Goal: Task Accomplishment & Management: Manage account settings

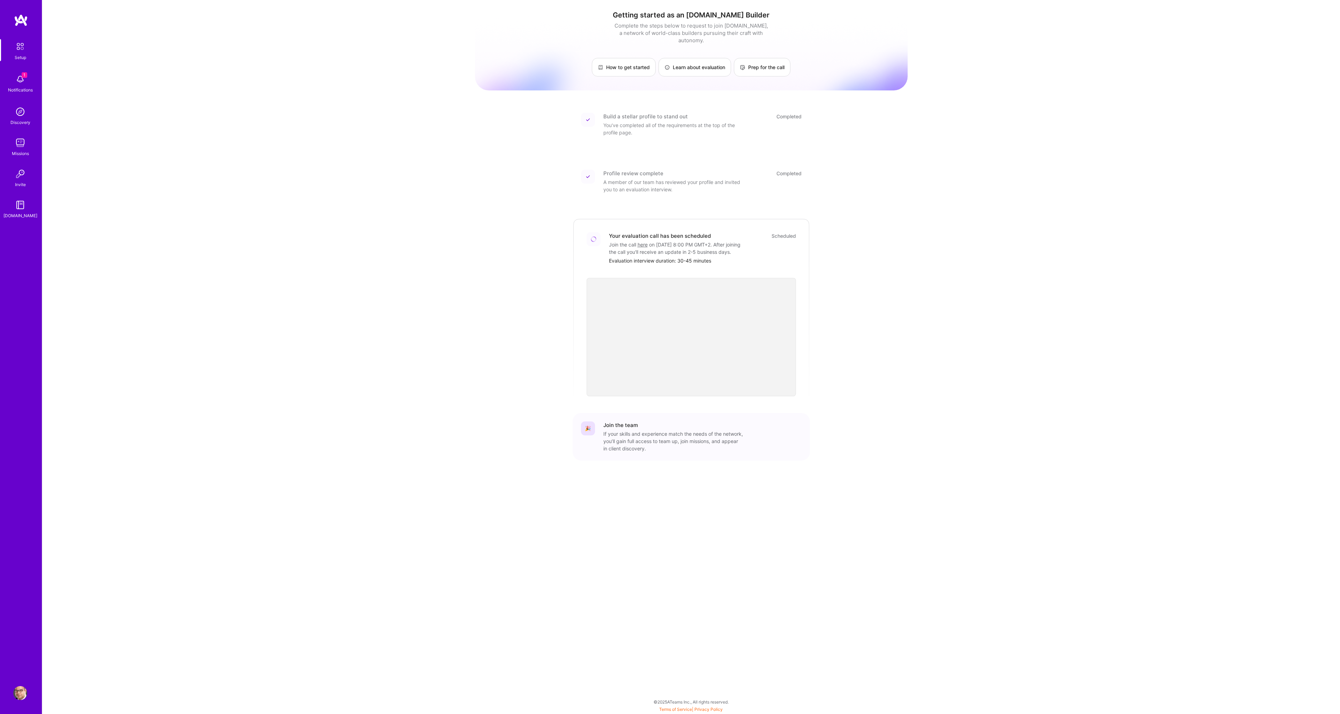
click at [24, 144] on img at bounding box center [20, 143] width 14 height 14
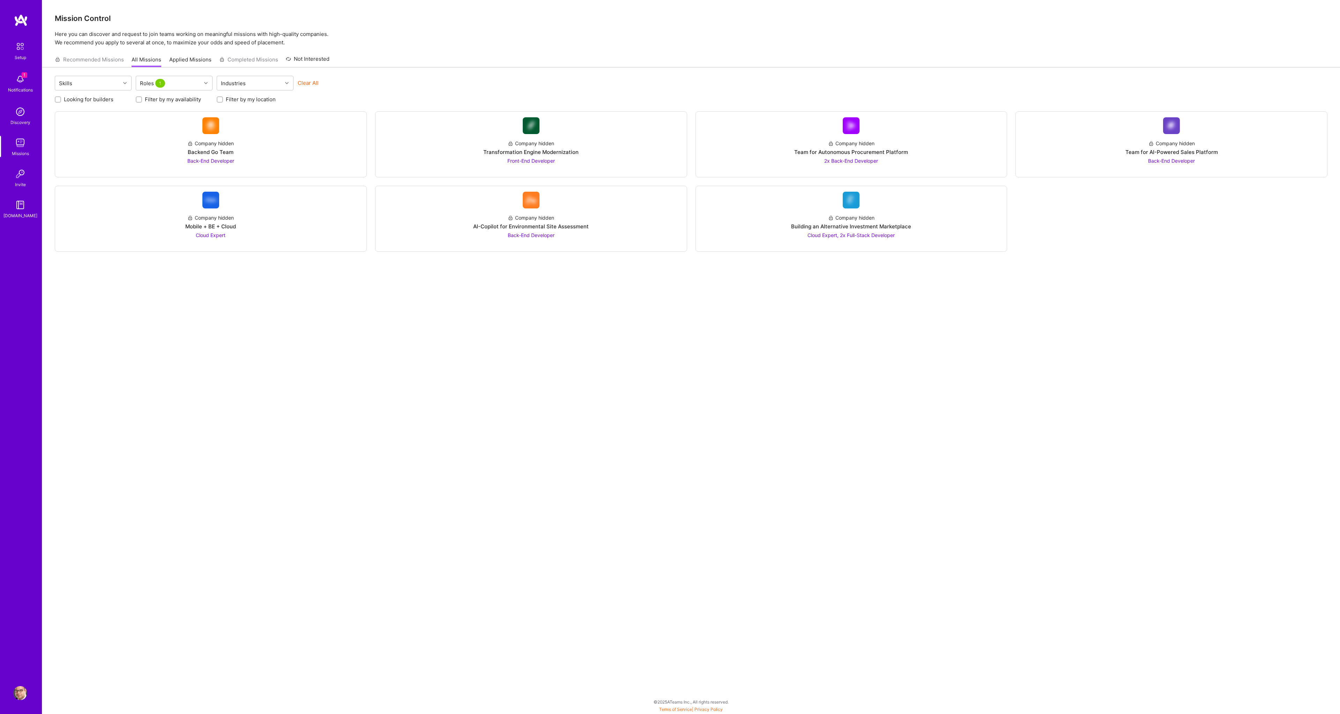
click at [22, 690] on img at bounding box center [20, 693] width 14 height 14
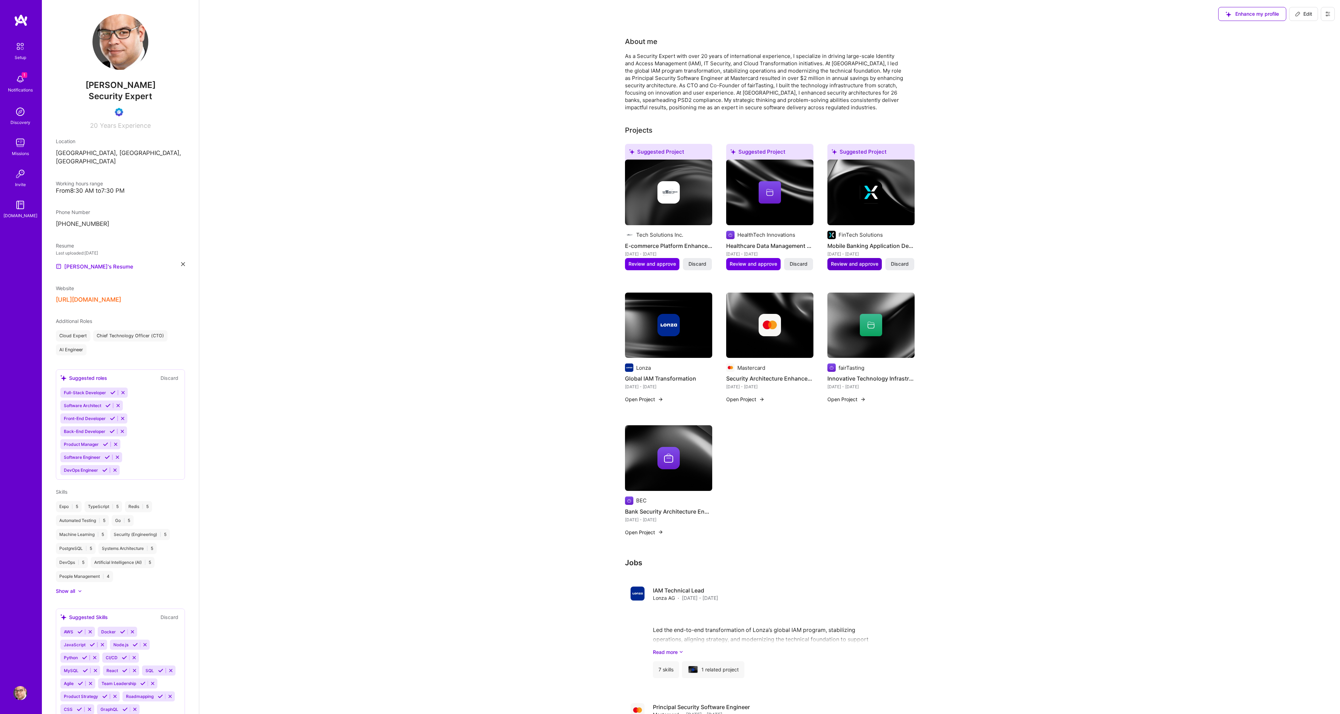
click at [854, 267] on span "Review and approve" at bounding box center [854, 263] width 47 height 7
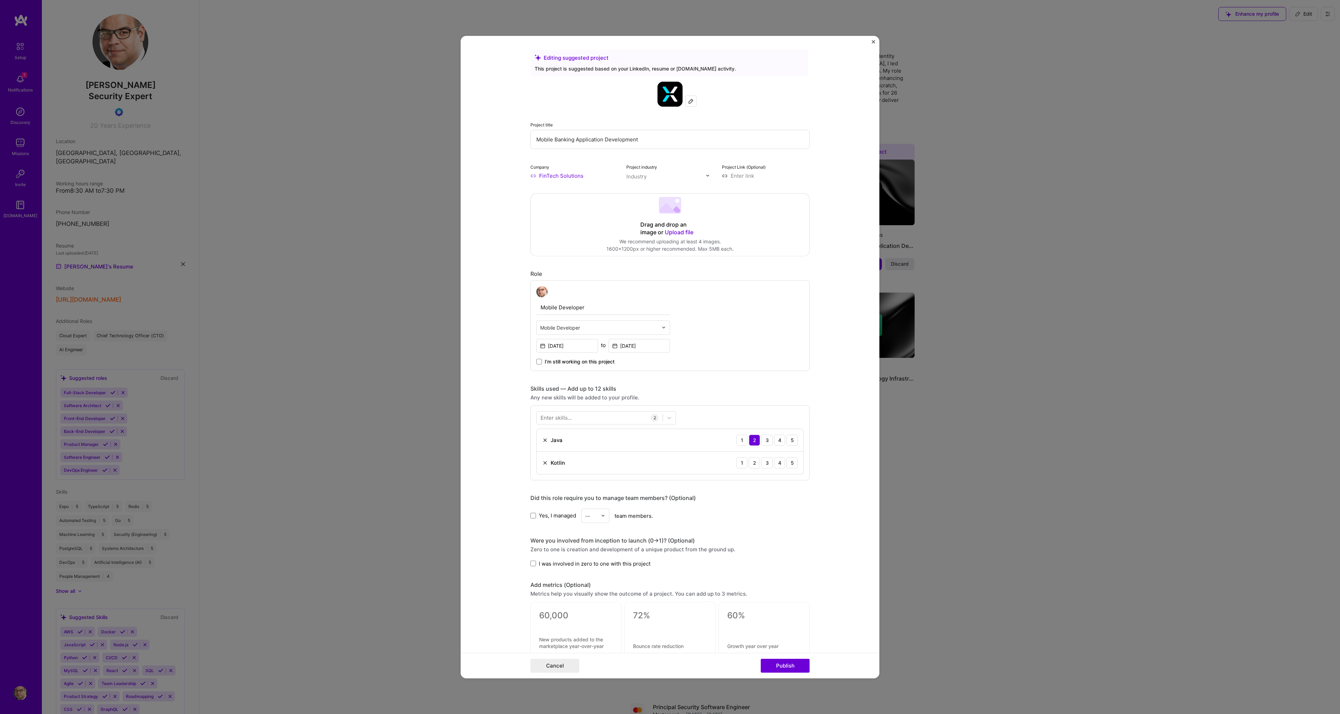
click at [875, 41] on img "Close" at bounding box center [873, 41] width 3 height 3
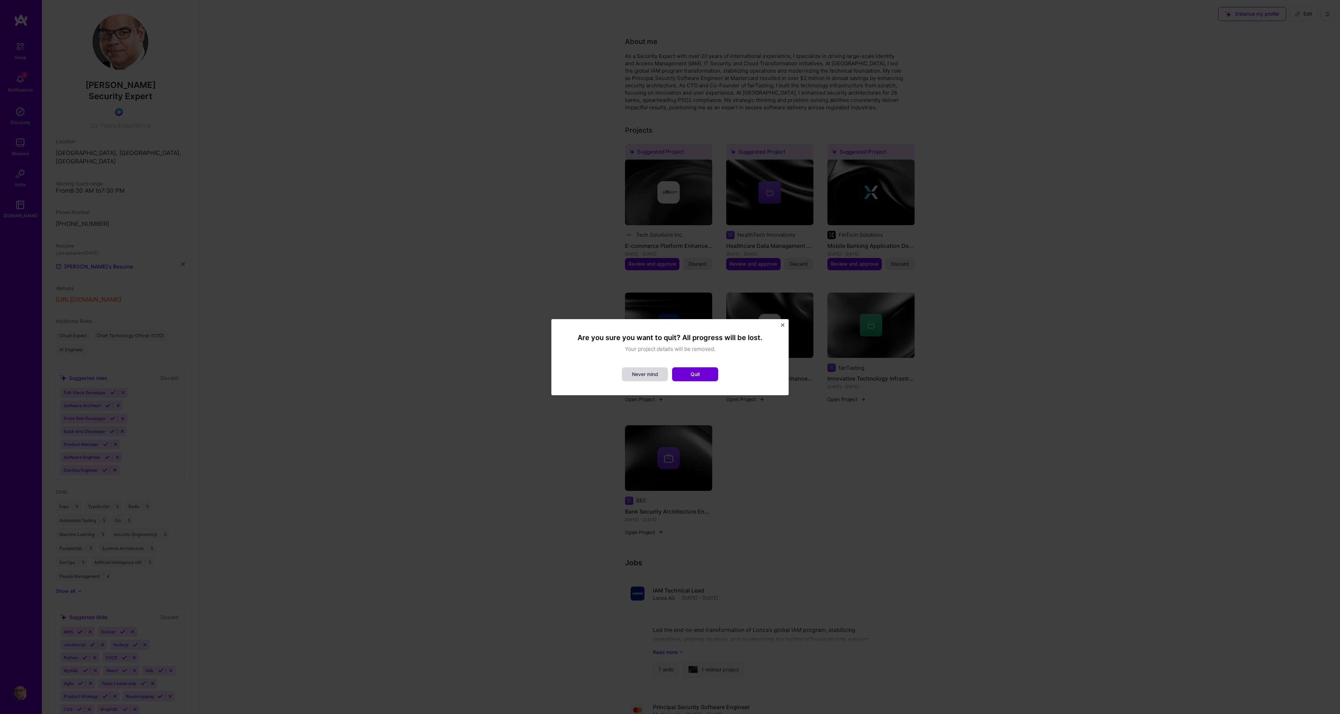
click at [651, 375] on button "Never mind" at bounding box center [645, 374] width 46 height 14
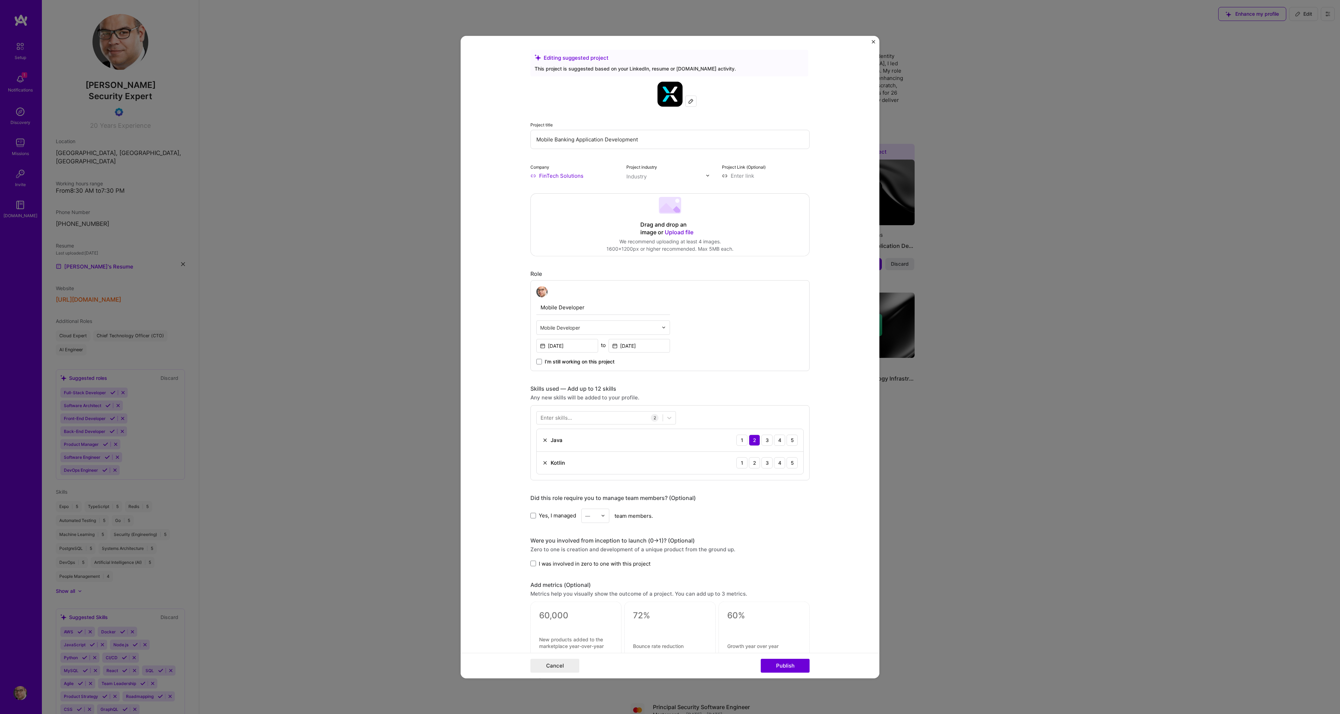
click at [1046, 109] on div "Editing suggested project This project is suggested based on your LinkedIn, res…" at bounding box center [670, 357] width 1340 height 714
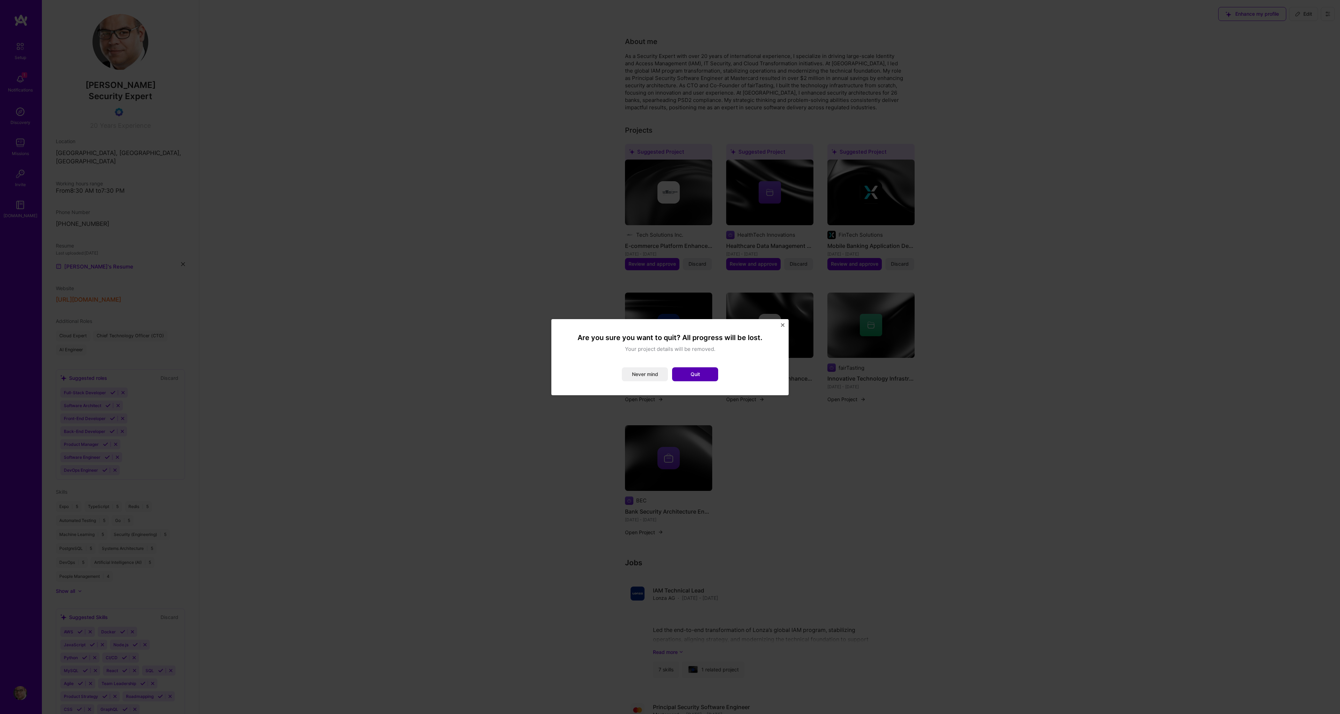
click at [690, 374] on button "Quit" at bounding box center [695, 374] width 46 height 14
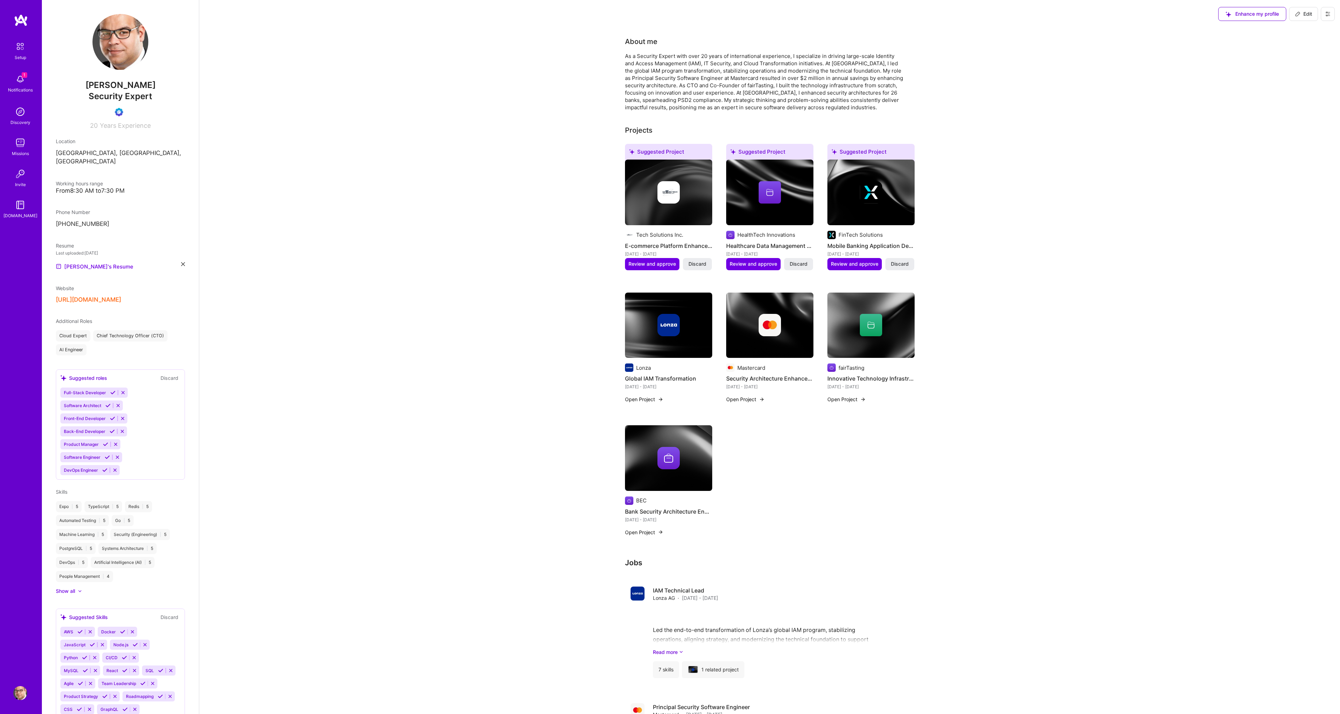
click at [675, 192] on img at bounding box center [669, 192] width 22 height 22
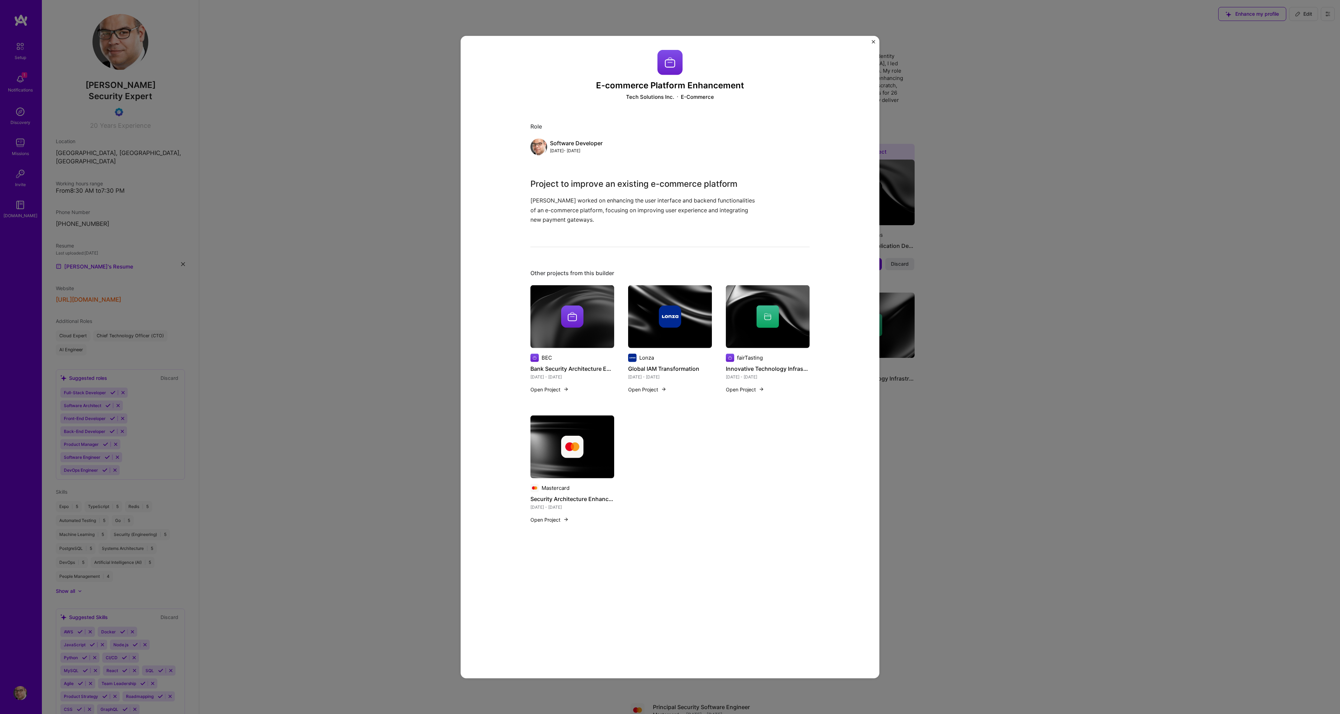
click at [874, 42] on img "Close" at bounding box center [873, 41] width 3 height 3
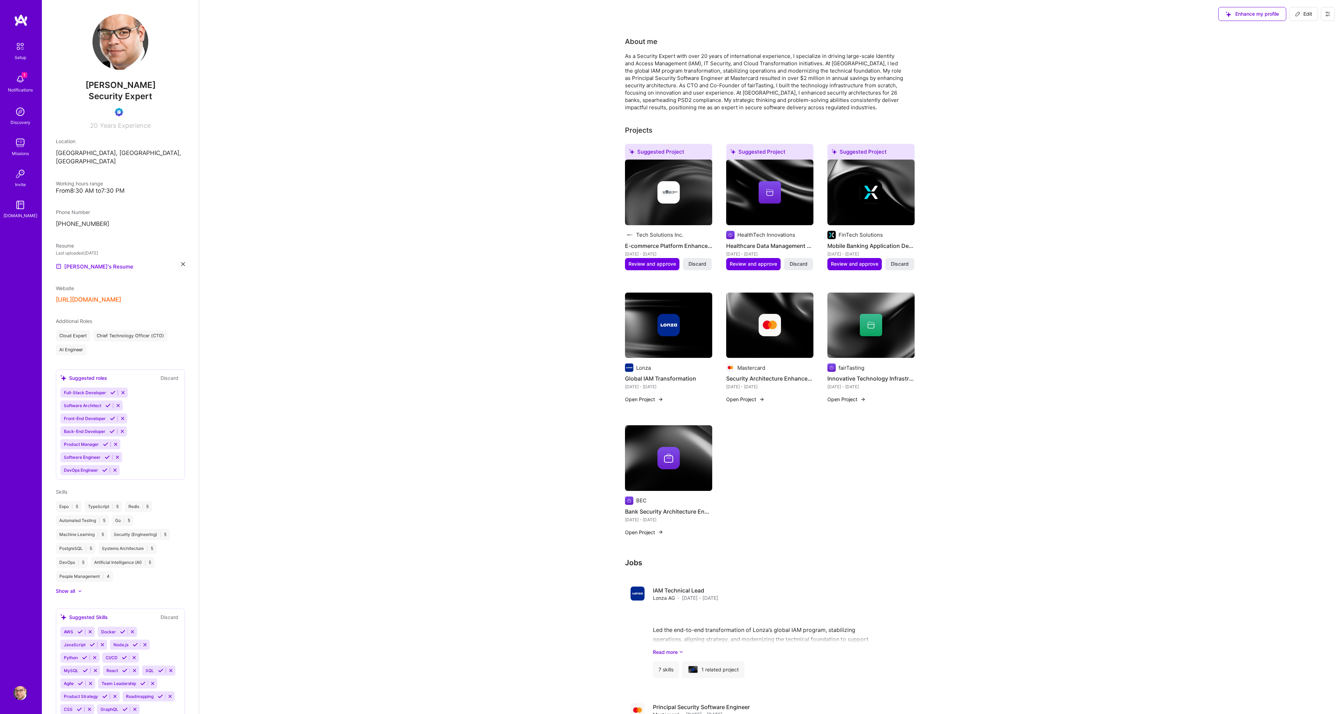
click at [20, 76] on img at bounding box center [20, 79] width 14 height 14
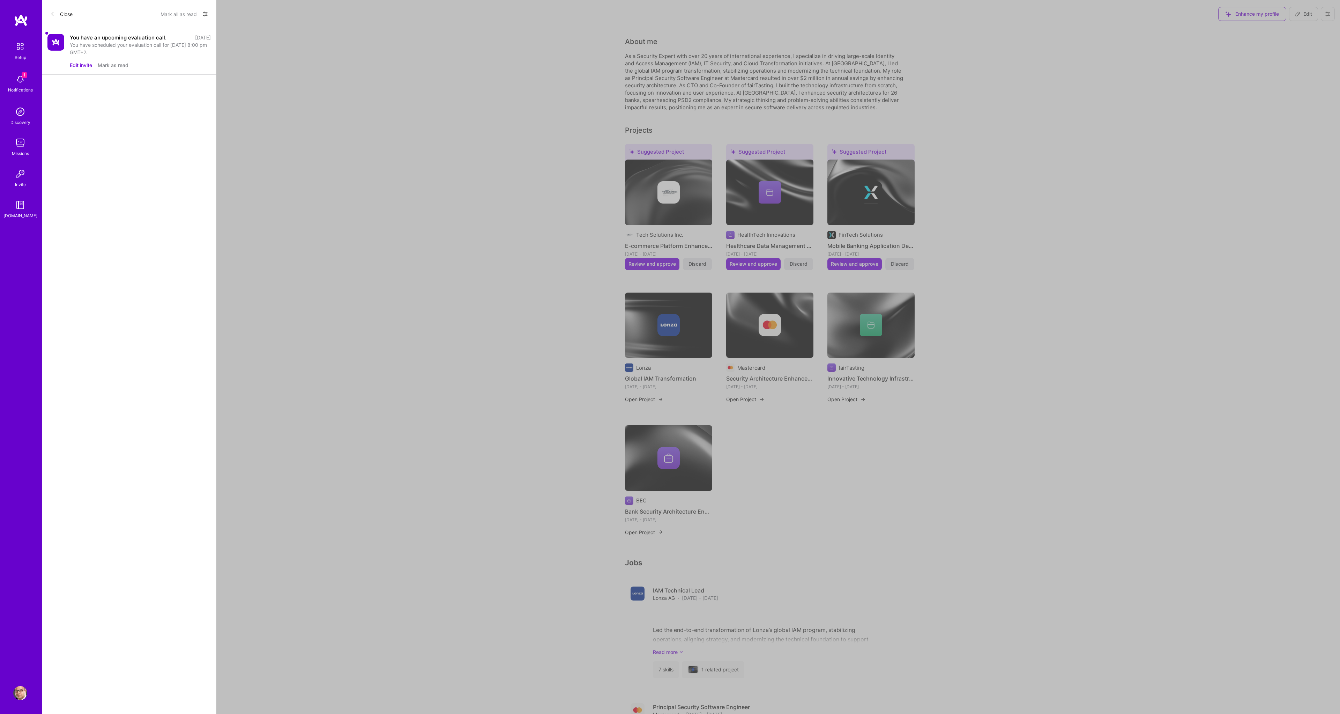
click at [110, 66] on button "Mark as read" at bounding box center [113, 64] width 31 height 7
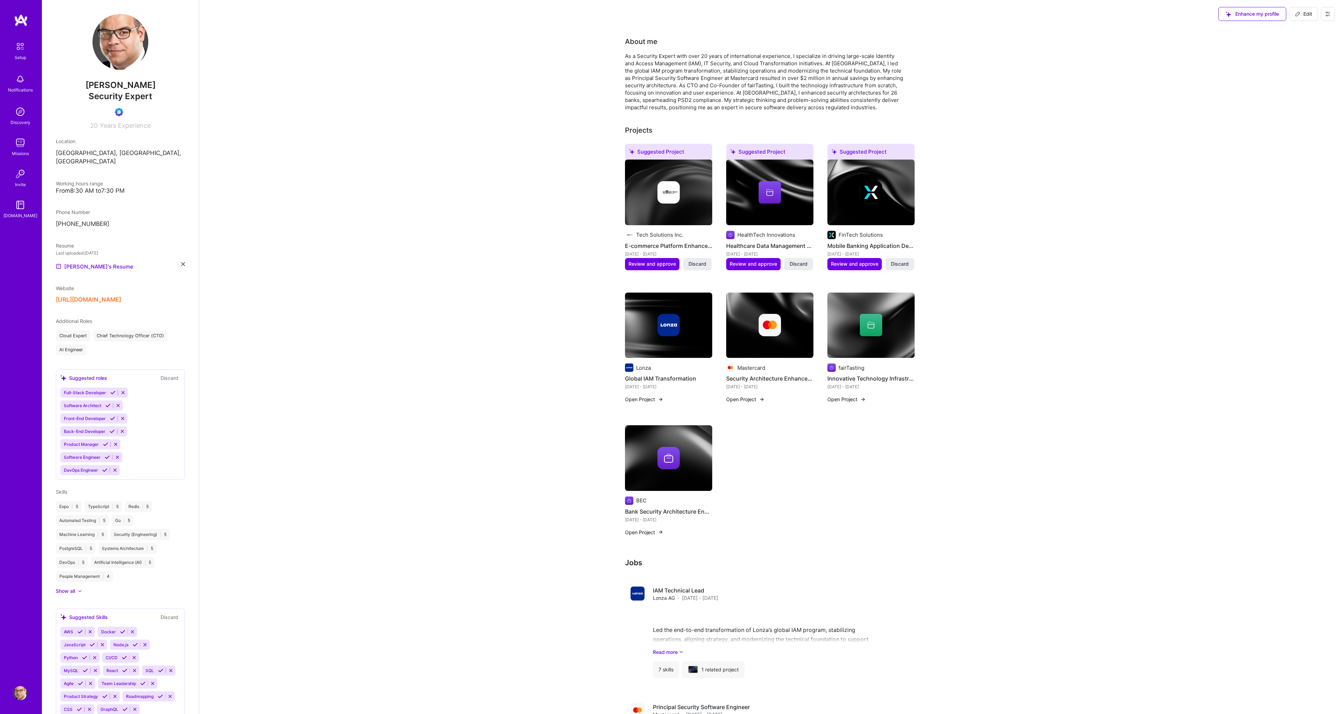
click at [22, 173] on img at bounding box center [20, 174] width 14 height 14
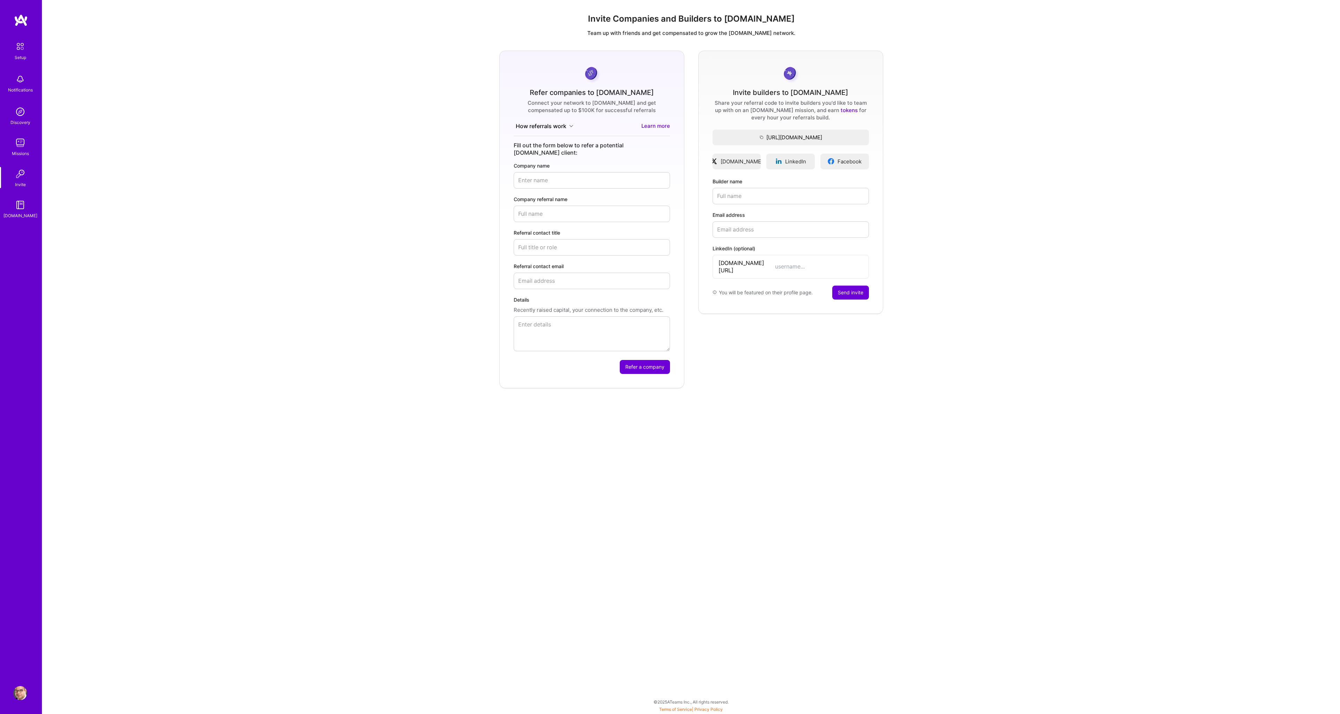
click at [841, 110] on link "tokens" at bounding box center [849, 110] width 17 height 7
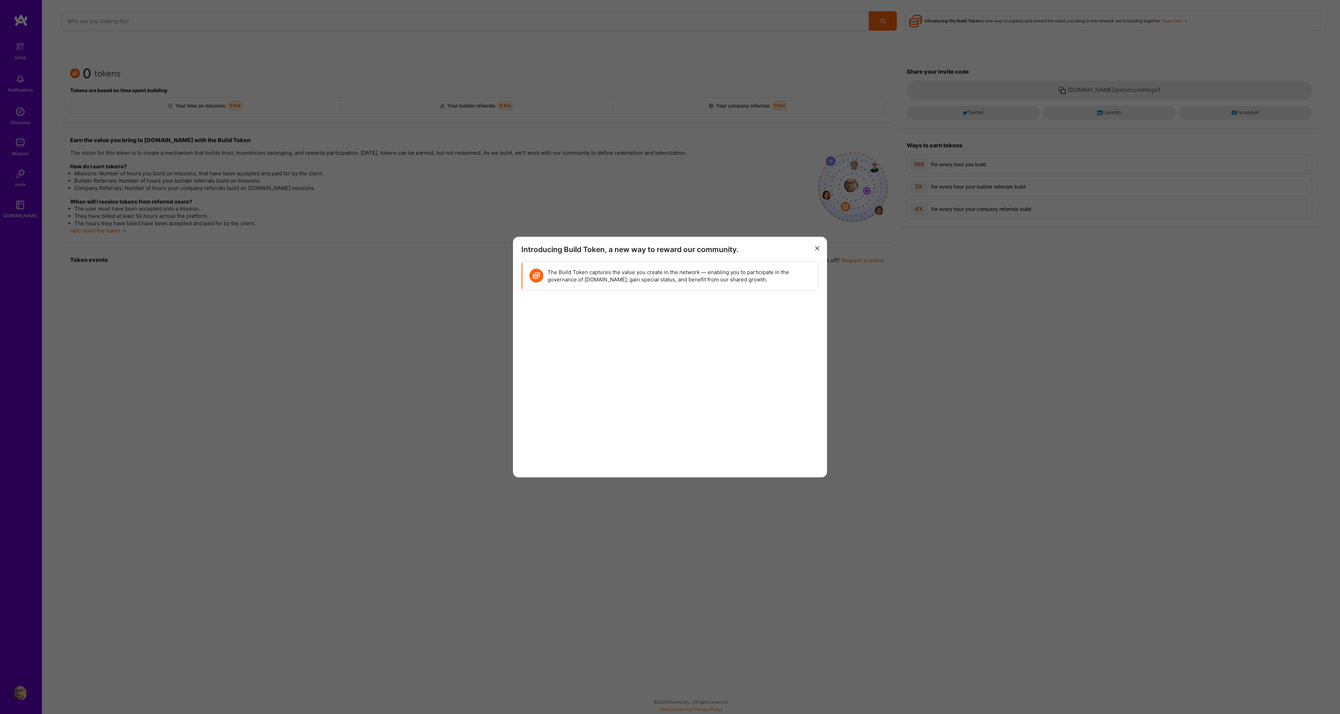
click at [818, 248] on icon "modal" at bounding box center [817, 248] width 4 height 4
